Goal: Information Seeking & Learning: Check status

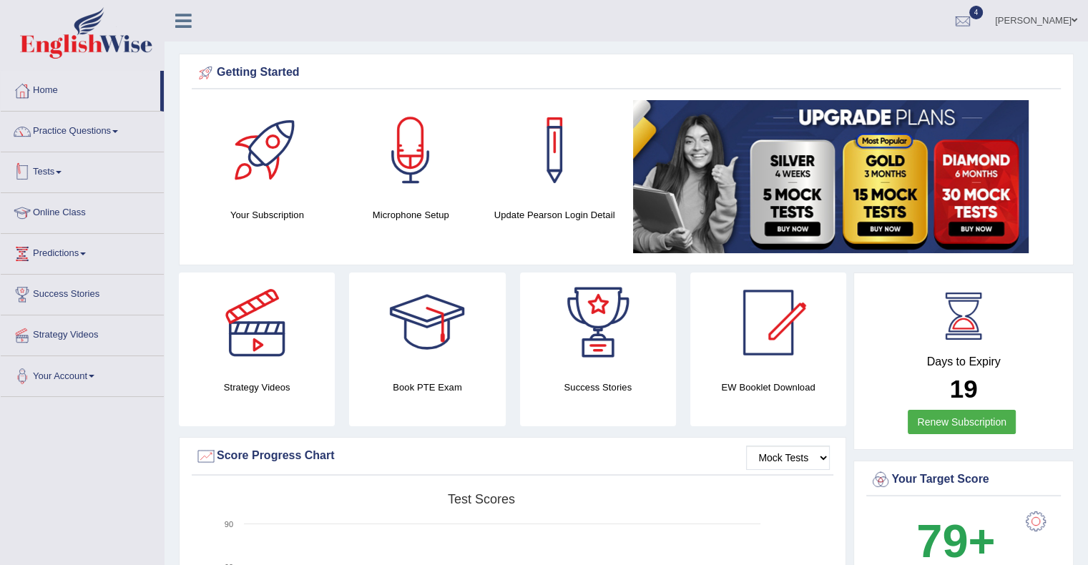
click at [60, 180] on link "Tests" at bounding box center [82, 170] width 163 height 36
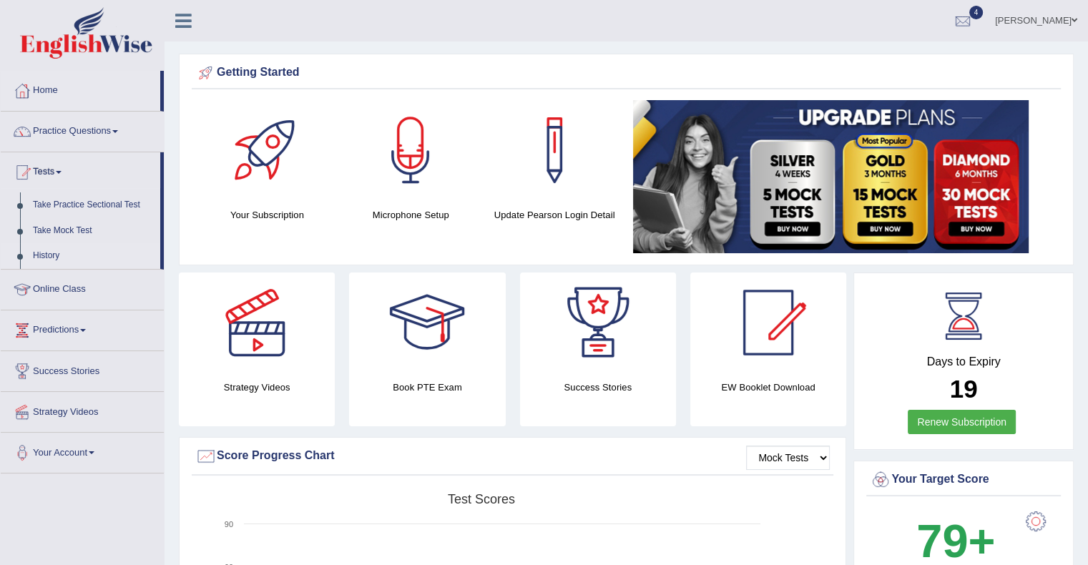
click at [49, 252] on link "History" at bounding box center [93, 256] width 134 height 26
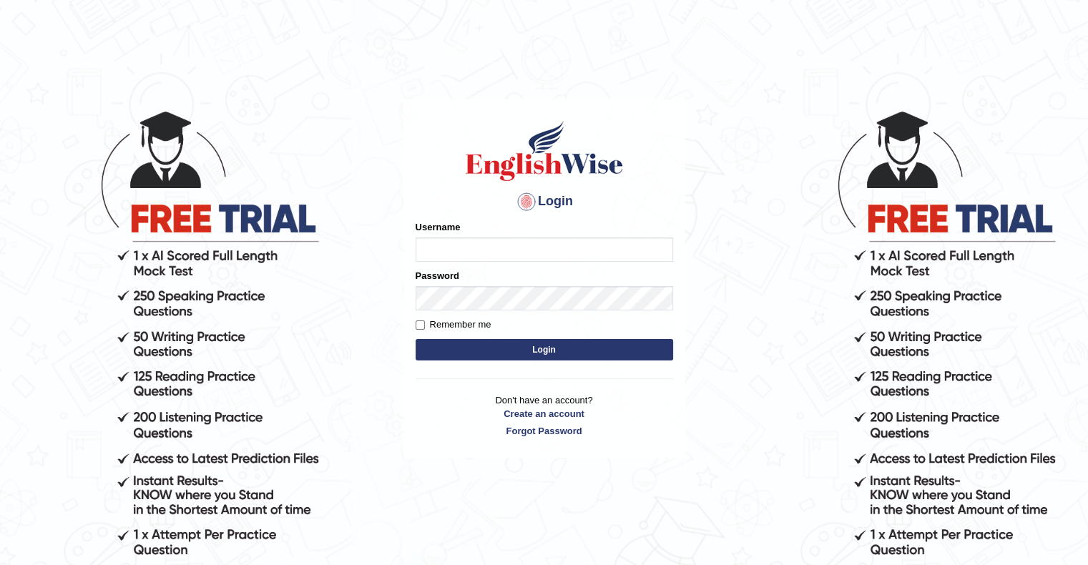
type input "MuskaanV"
click at [665, 361] on form "Please fix the following errors: Username MuskaanV Password Remember me Login" at bounding box center [545, 292] width 258 height 144
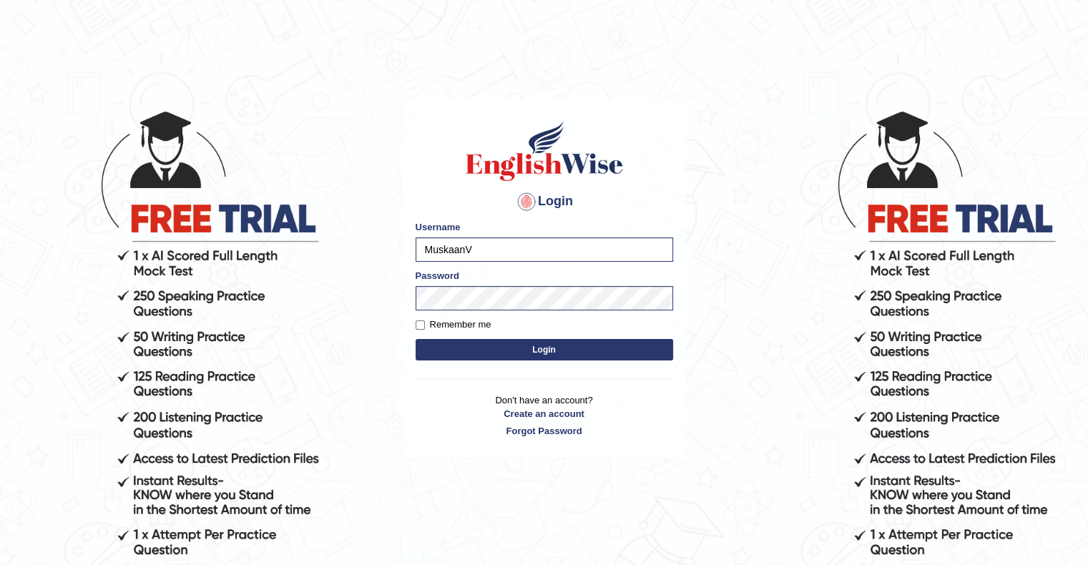
click at [561, 350] on button "Login" at bounding box center [545, 349] width 258 height 21
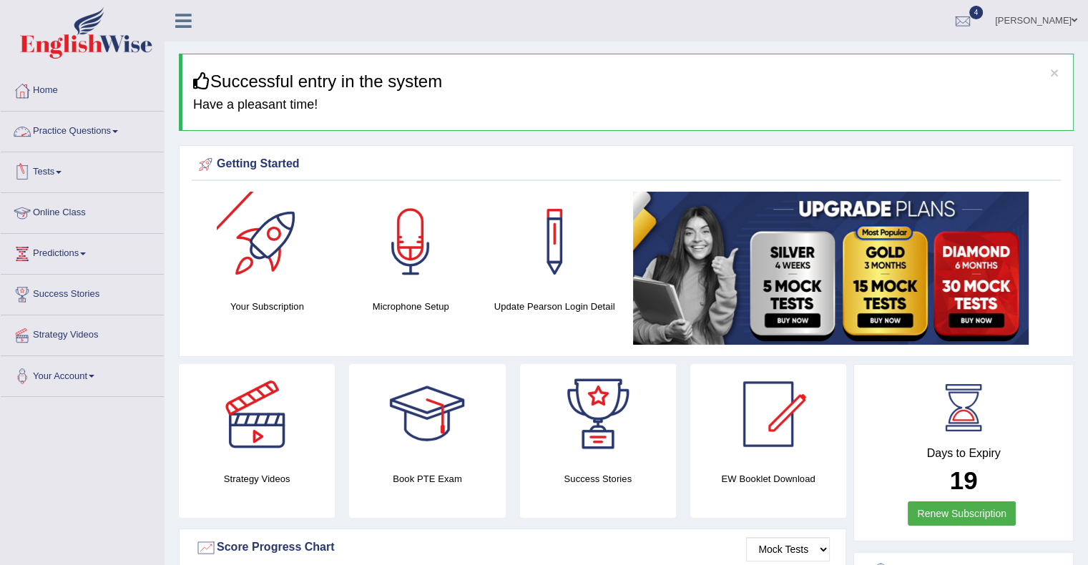
click at [40, 173] on link "Tests" at bounding box center [82, 170] width 163 height 36
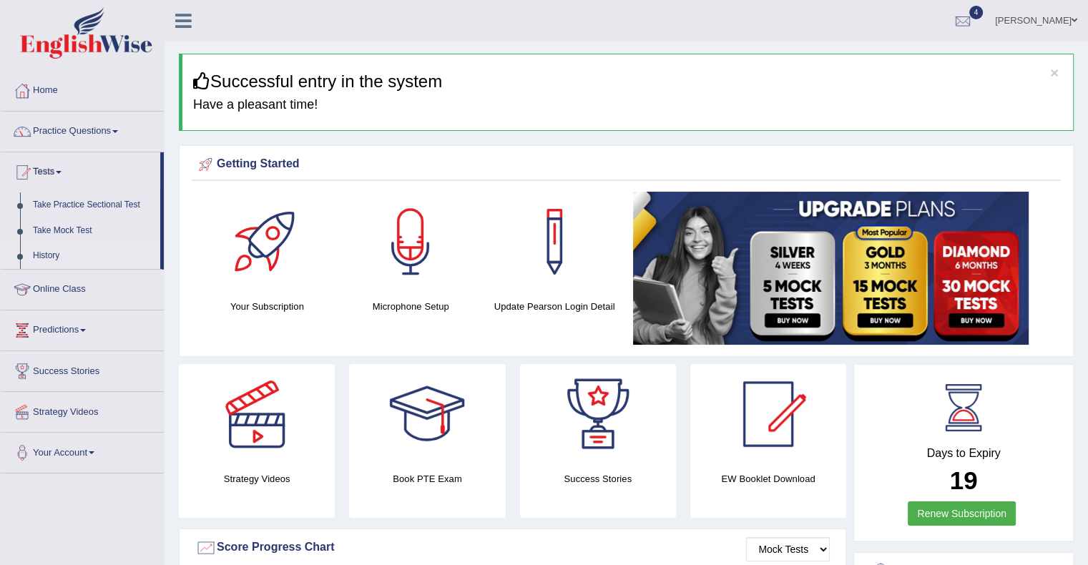
click at [48, 247] on link "History" at bounding box center [93, 256] width 134 height 26
